Goal: Transaction & Acquisition: Purchase product/service

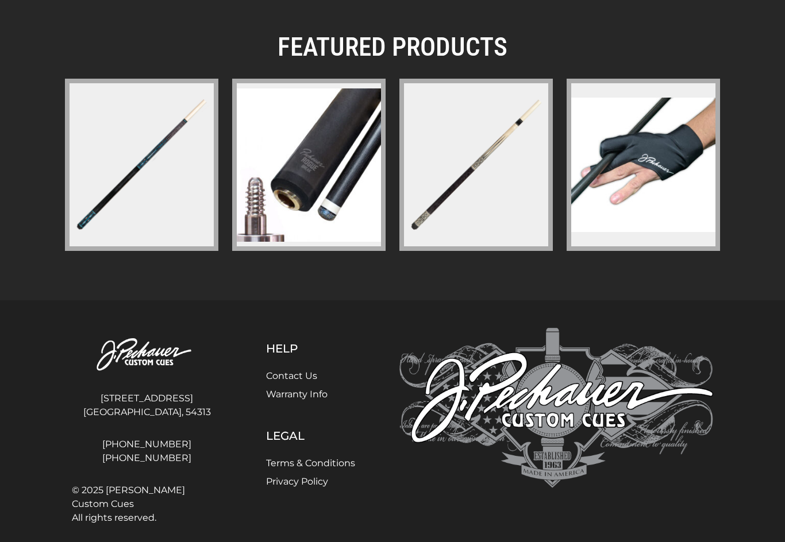
scroll to position [1699, 0]
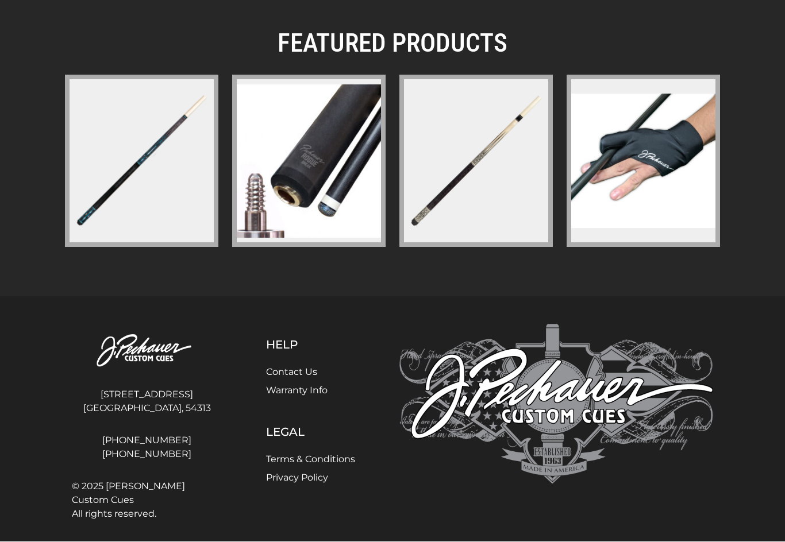
click at [472, 213] on figure at bounding box center [475, 161] width 153 height 172
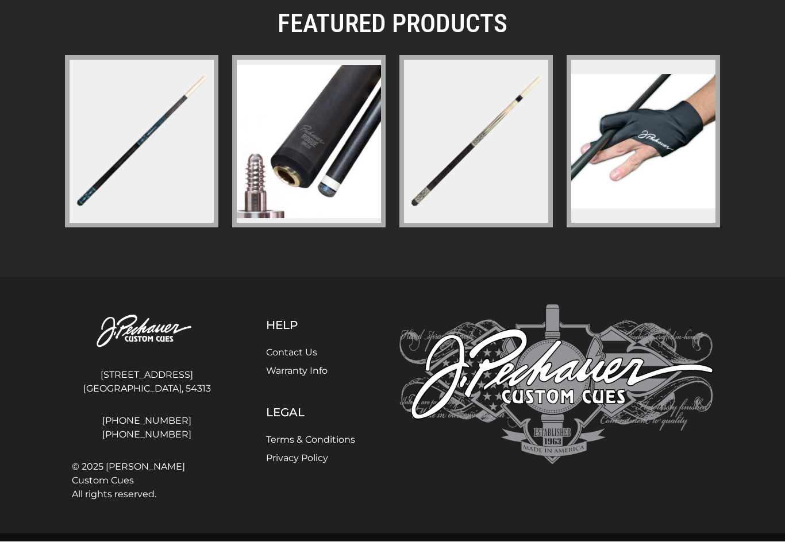
click at [111, 171] on img at bounding box center [141, 142] width 149 height 149
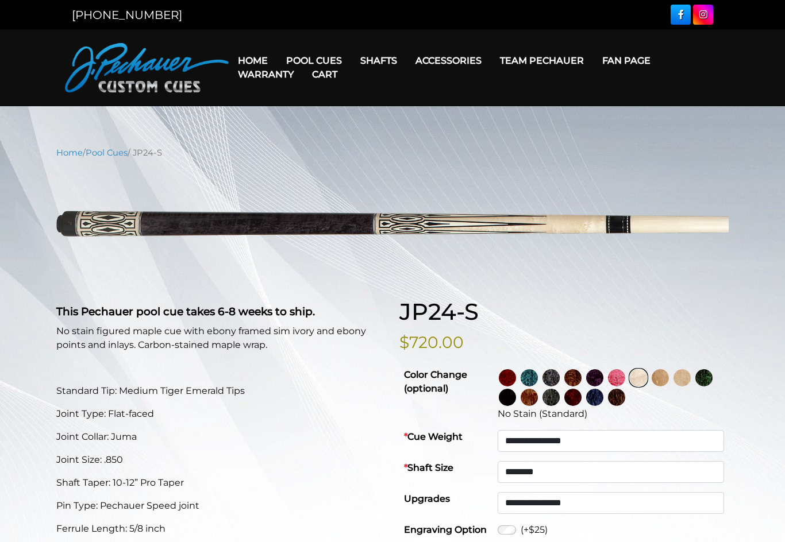
select select "********"
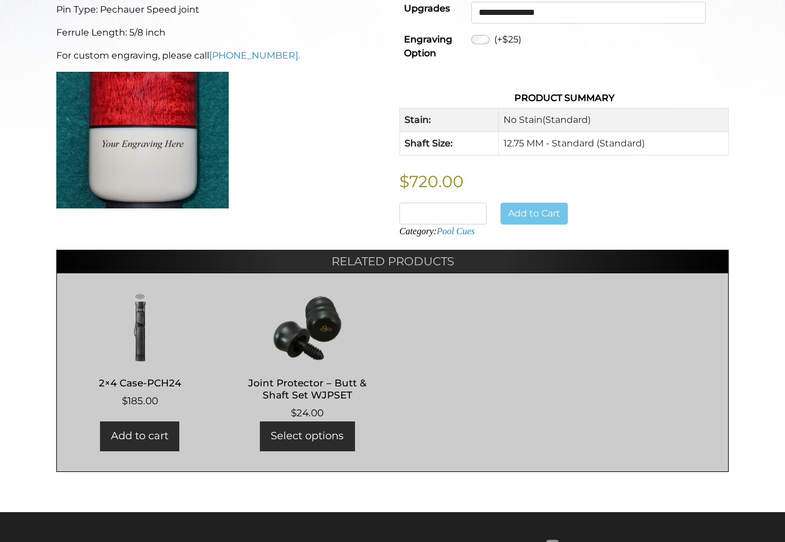
scroll to position [492, 0]
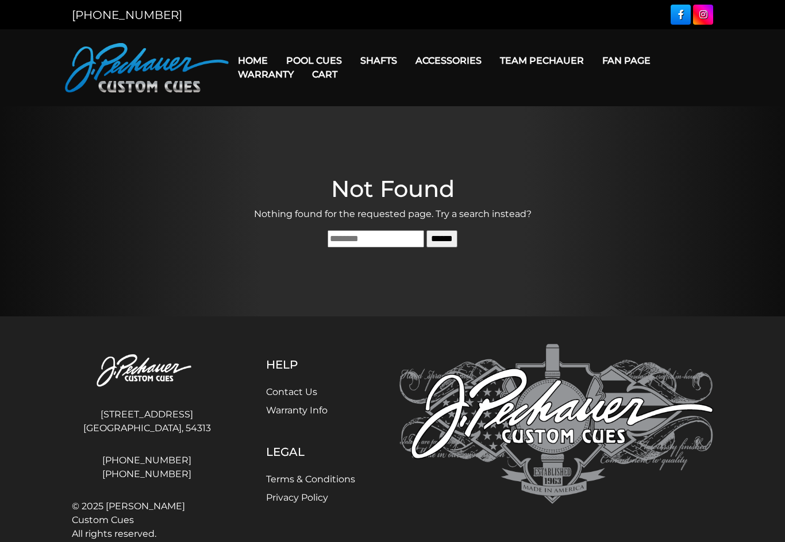
click at [304, 65] on link "Cart" at bounding box center [325, 74] width 44 height 29
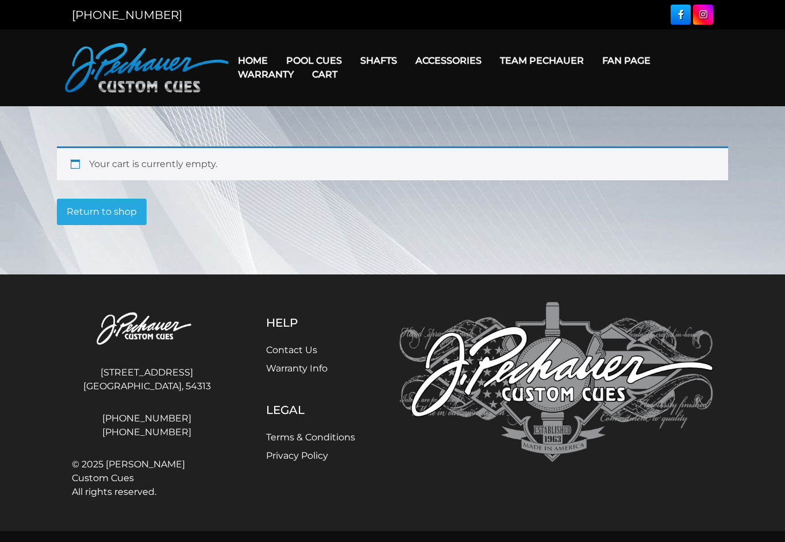
click at [304, 231] on link "Limited Edition" at bounding box center [348, 223] width 141 height 16
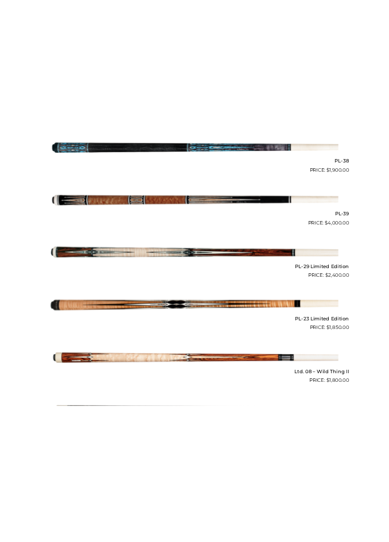
scroll to position [1398, 0]
